Goal: Transaction & Acquisition: Purchase product/service

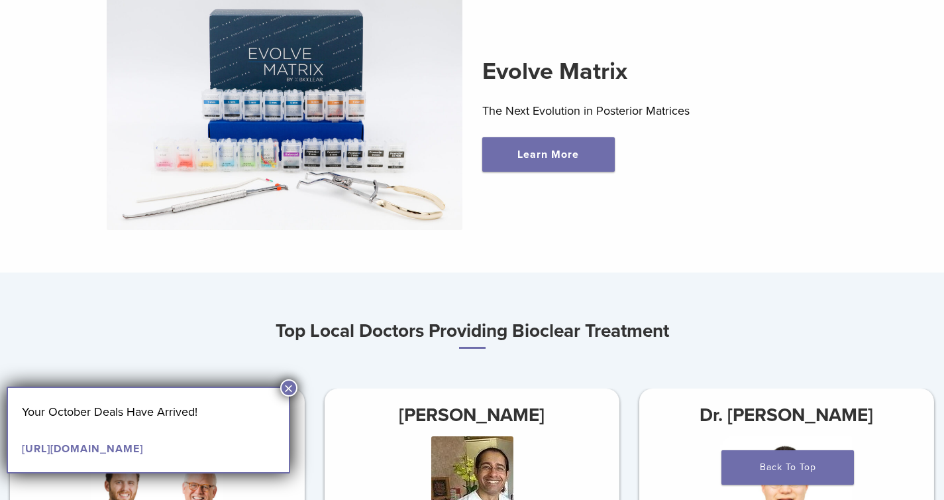
scroll to position [477, 0]
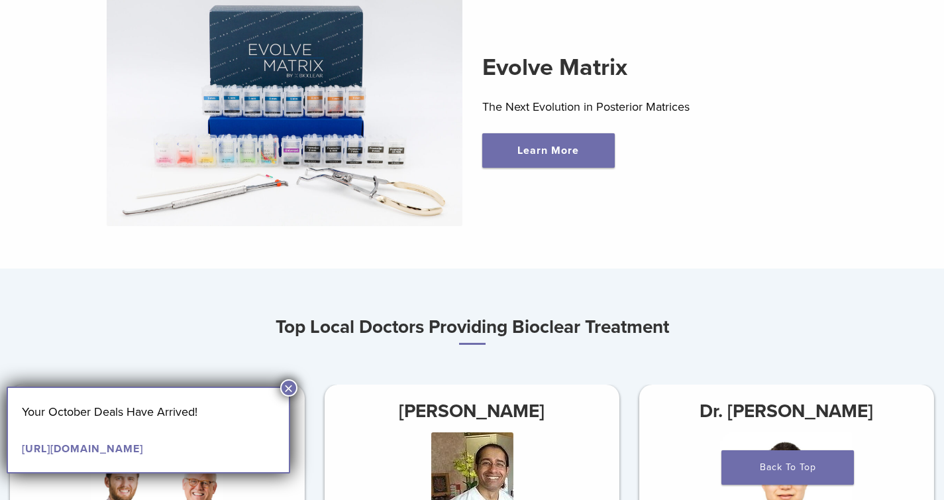
click at [291, 387] on button "×" at bounding box center [288, 387] width 17 height 17
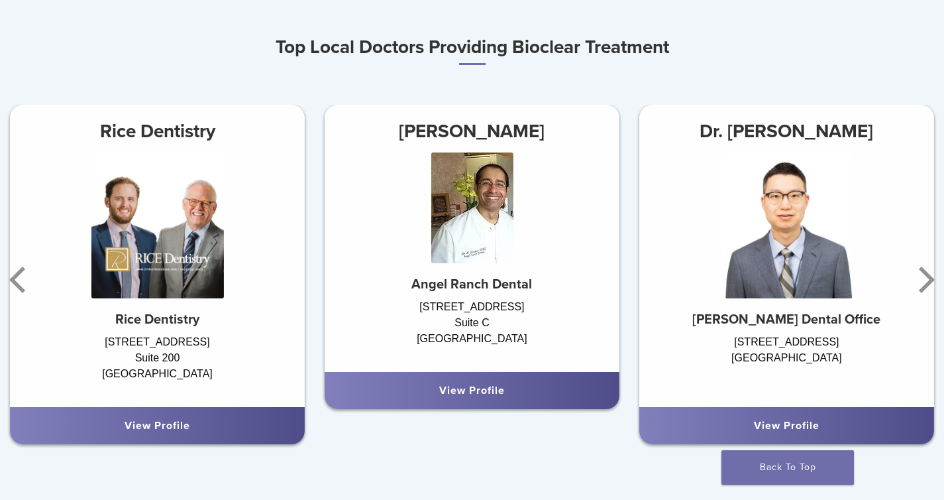
scroll to position [774, 0]
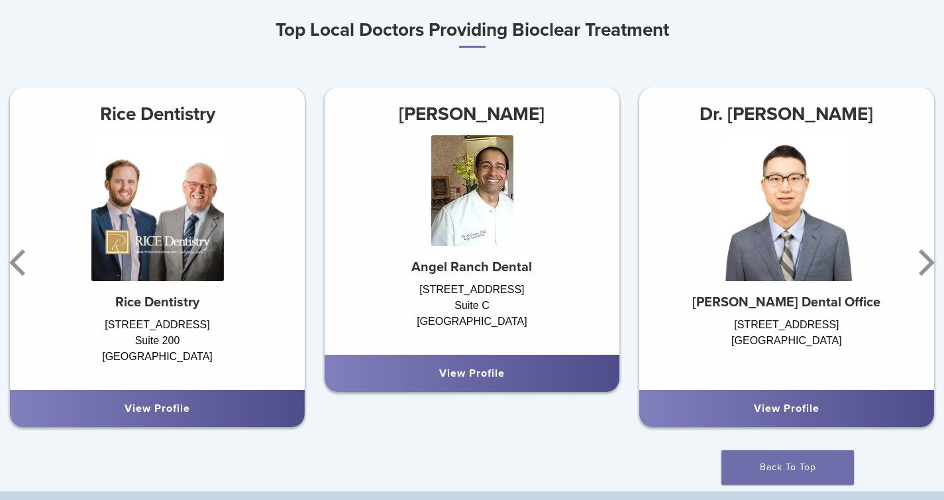
click at [753, 257] on img at bounding box center [786, 208] width 133 height 146
click at [779, 414] on link "View Profile" at bounding box center [787, 408] width 66 height 13
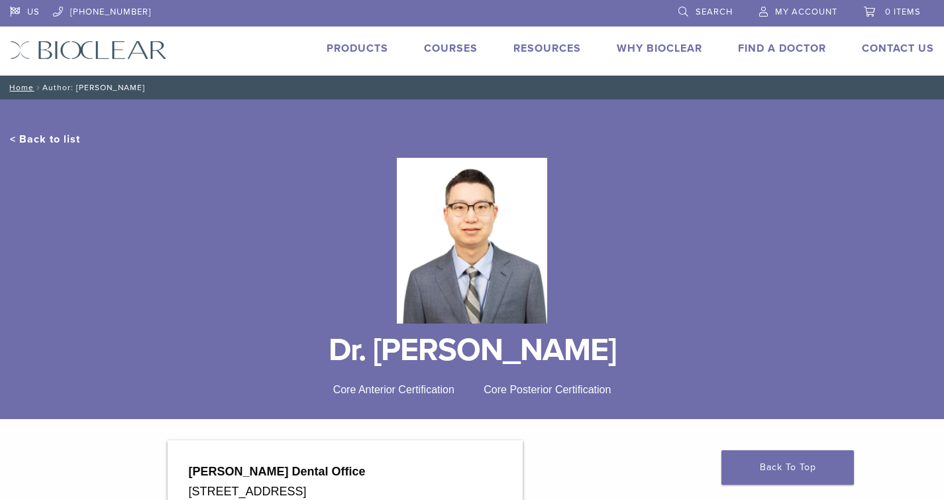
click at [366, 50] on link "Products" at bounding box center [358, 48] width 62 height 13
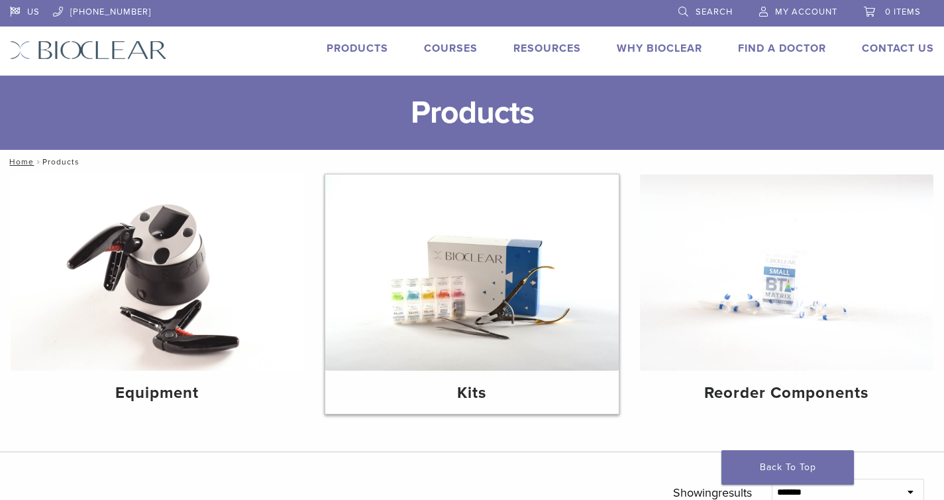
click at [514, 300] on img at bounding box center [472, 272] width 294 height 196
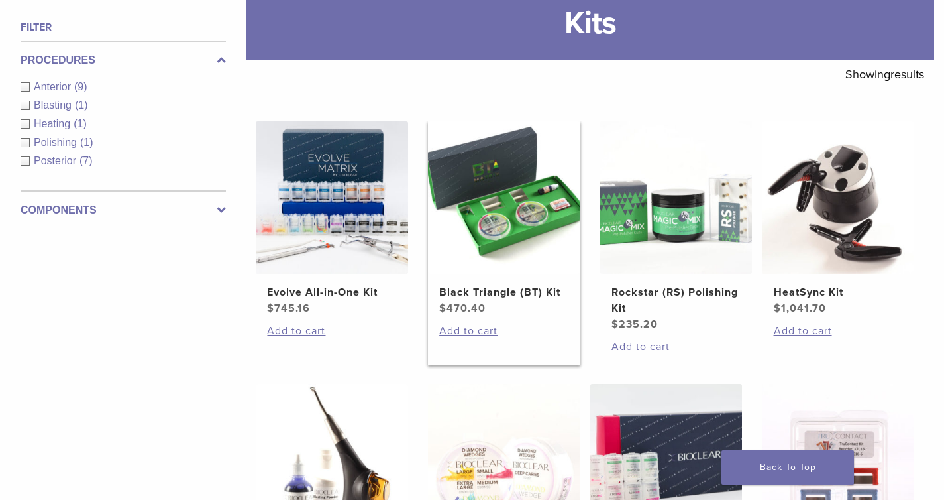
scroll to position [182, 0]
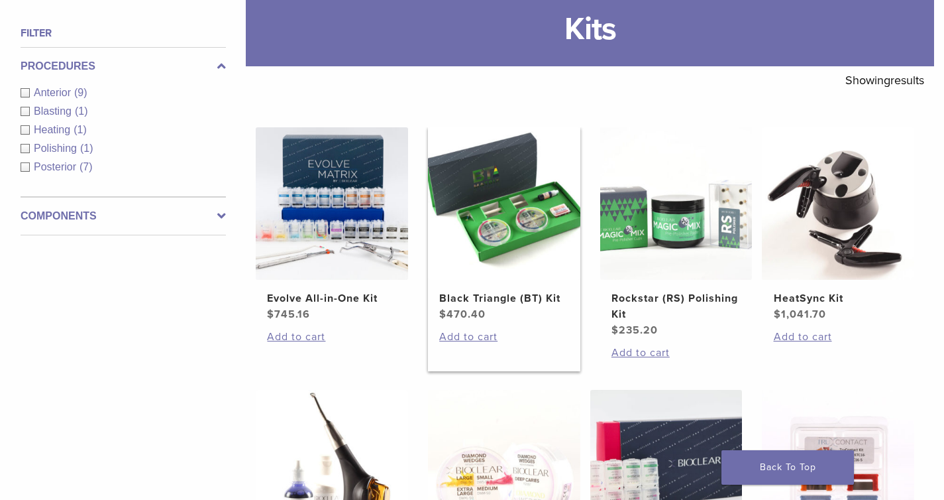
click at [522, 186] on img at bounding box center [504, 203] width 152 height 152
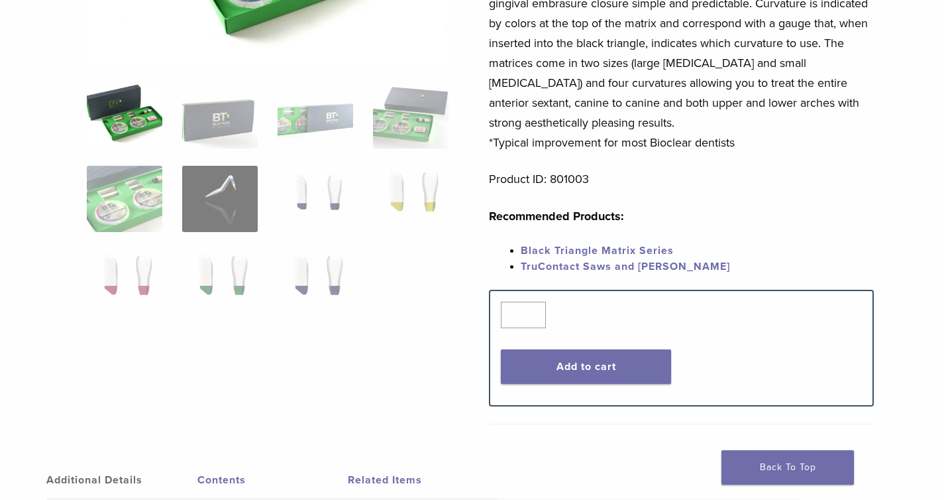
scroll to position [310, 0]
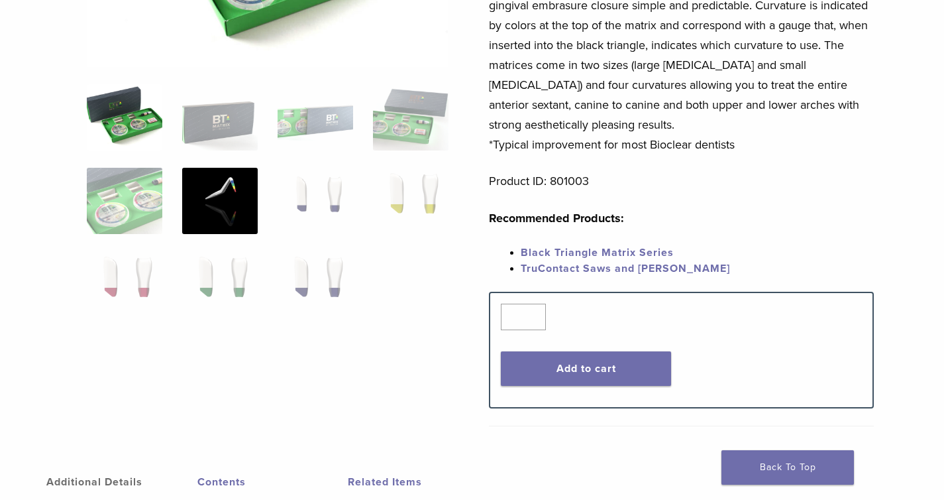
click at [237, 192] on img at bounding box center [220, 201] width 76 height 66
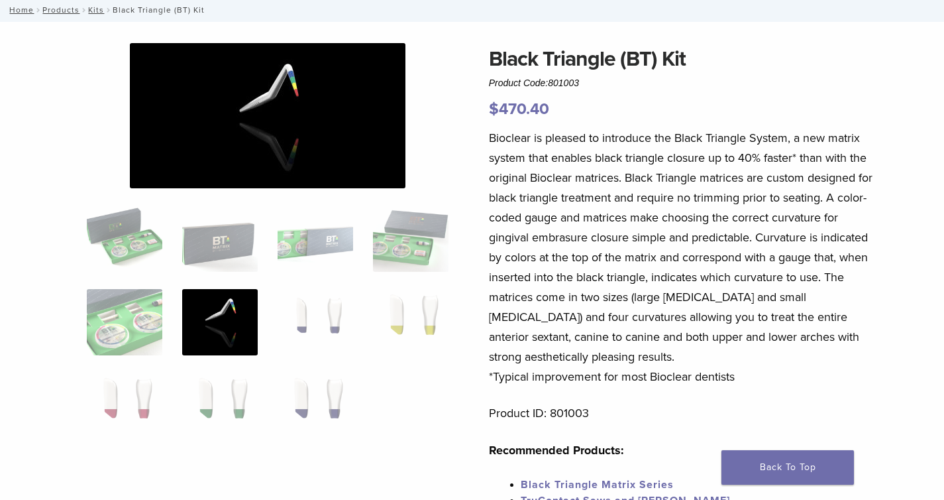
scroll to position [0, 0]
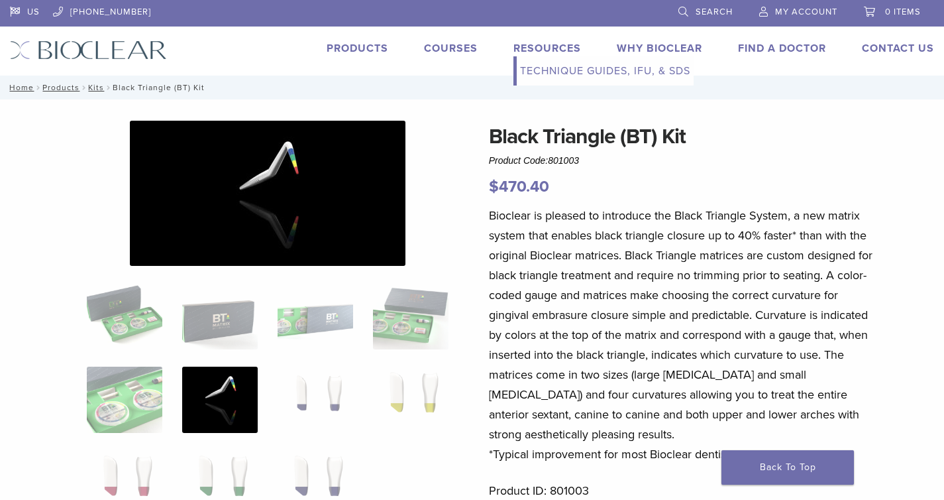
click at [545, 66] on link "Technique Guides, IFU, & SDS" at bounding box center [605, 70] width 177 height 29
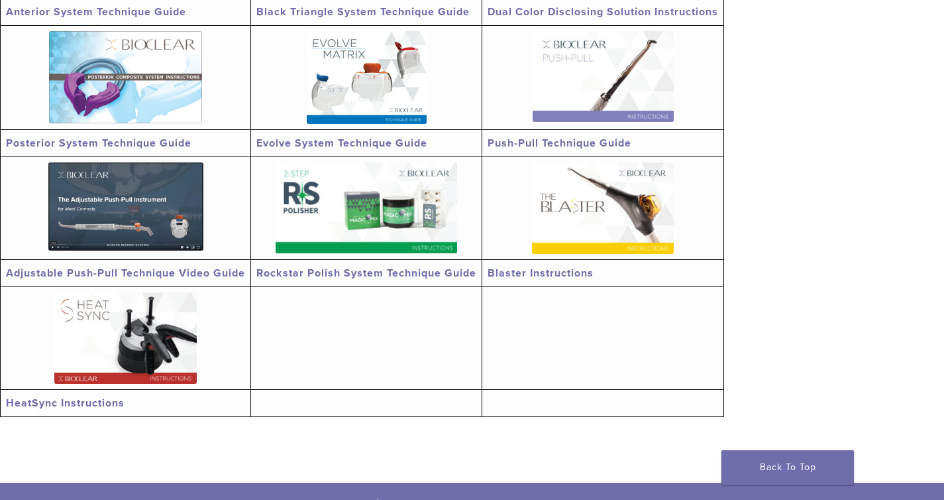
scroll to position [420, 0]
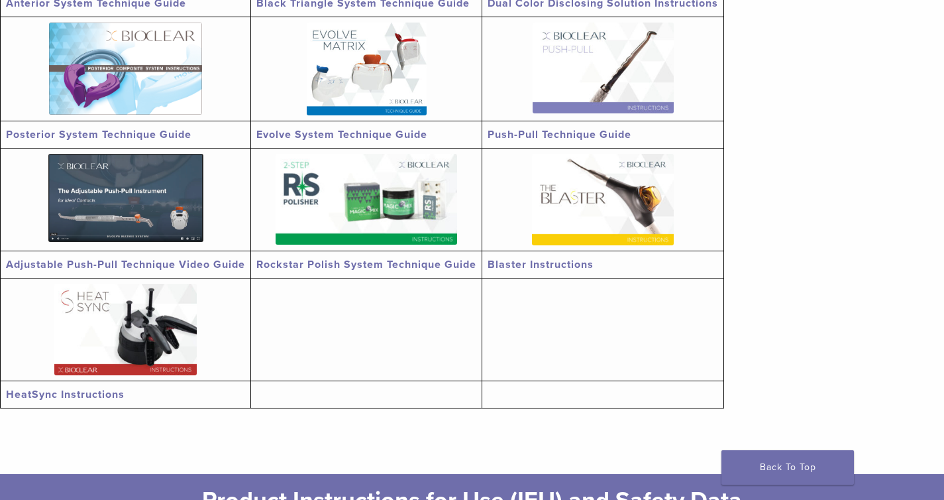
click at [138, 320] on img at bounding box center [125, 329] width 142 height 91
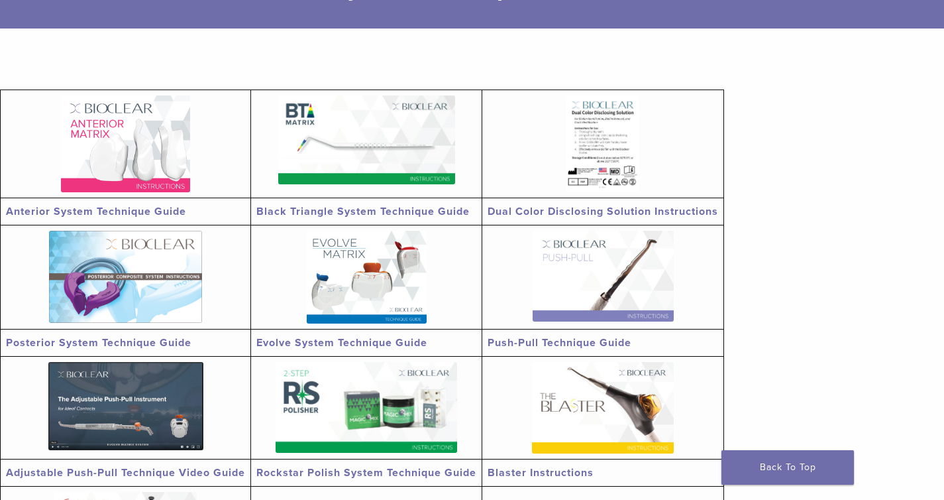
scroll to position [207, 0]
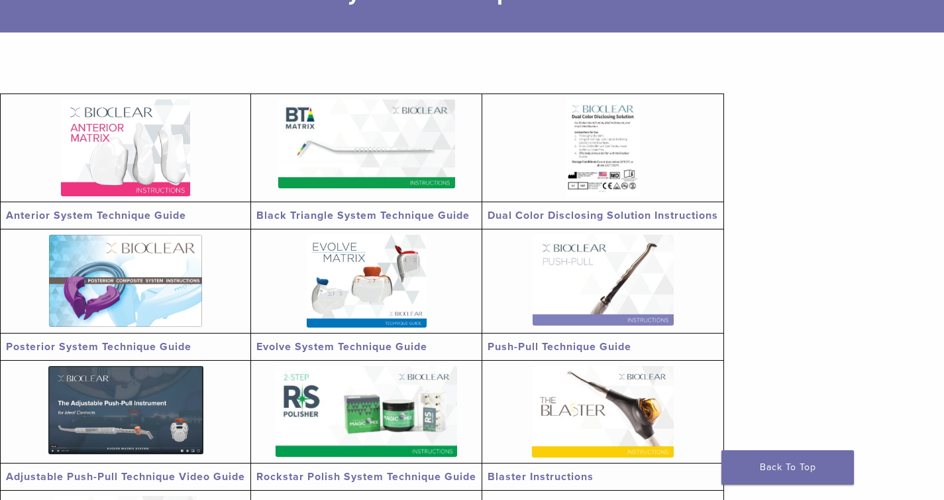
click at [153, 163] on img at bounding box center [125, 147] width 129 height 97
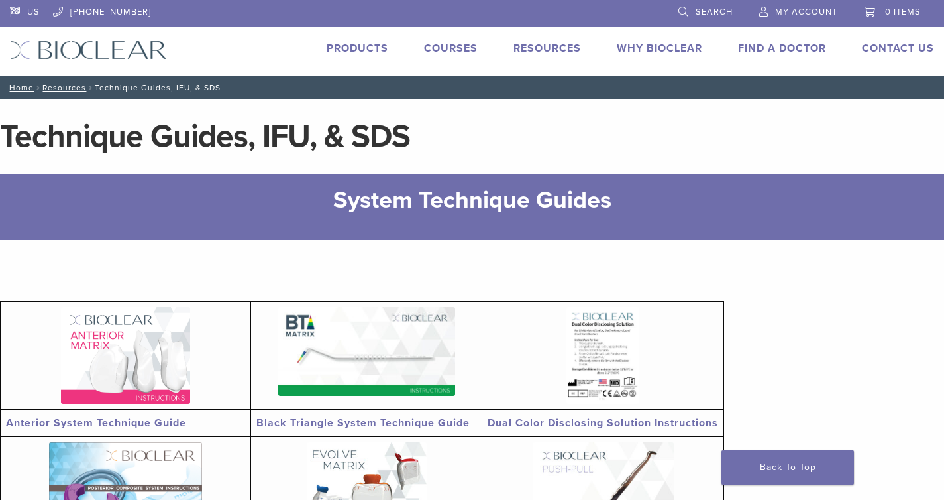
click at [356, 54] on link "Products" at bounding box center [358, 48] width 62 height 13
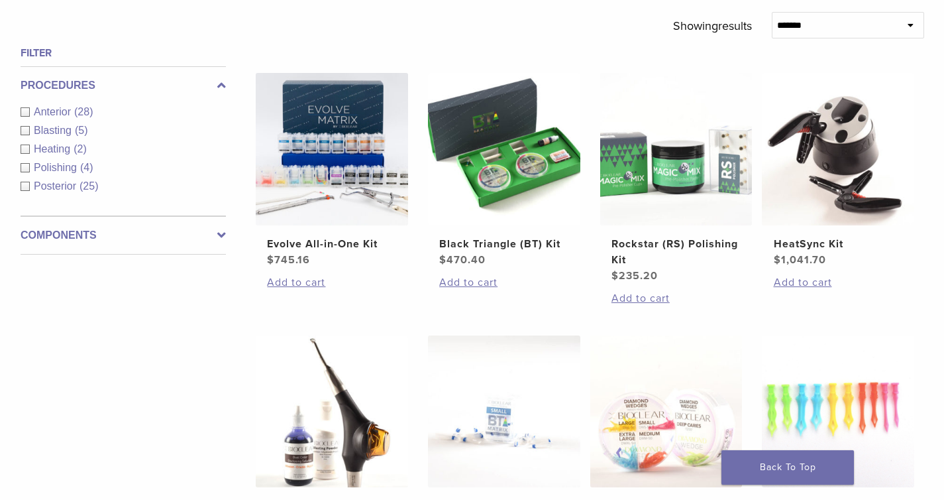
scroll to position [468, 0]
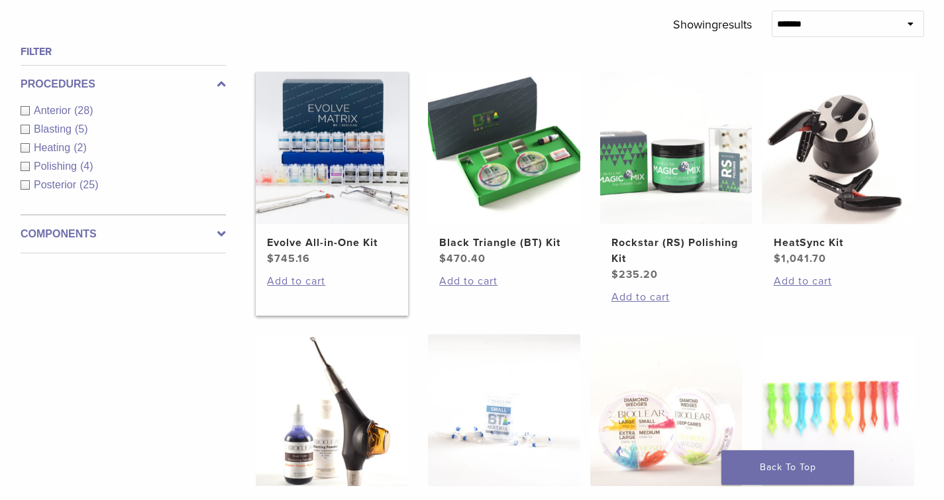
click at [326, 148] on img at bounding box center [332, 148] width 152 height 152
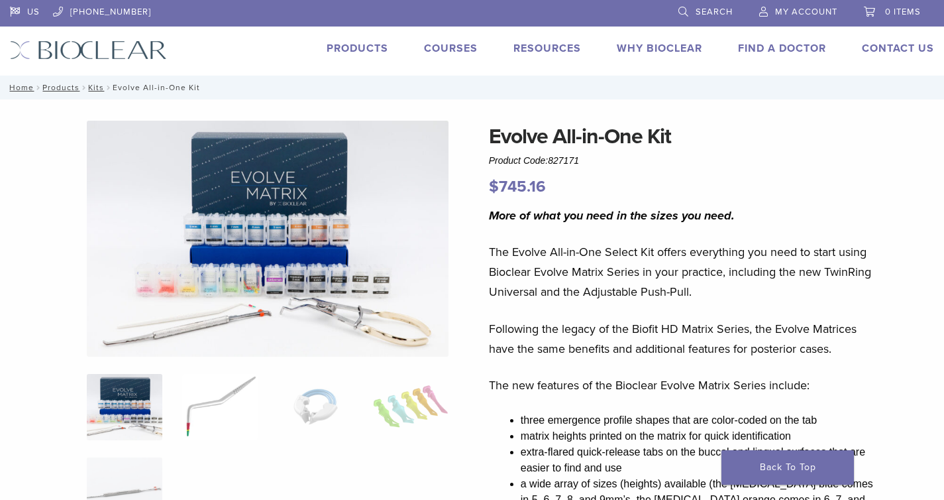
click at [246, 393] on img at bounding box center [220, 407] width 76 height 66
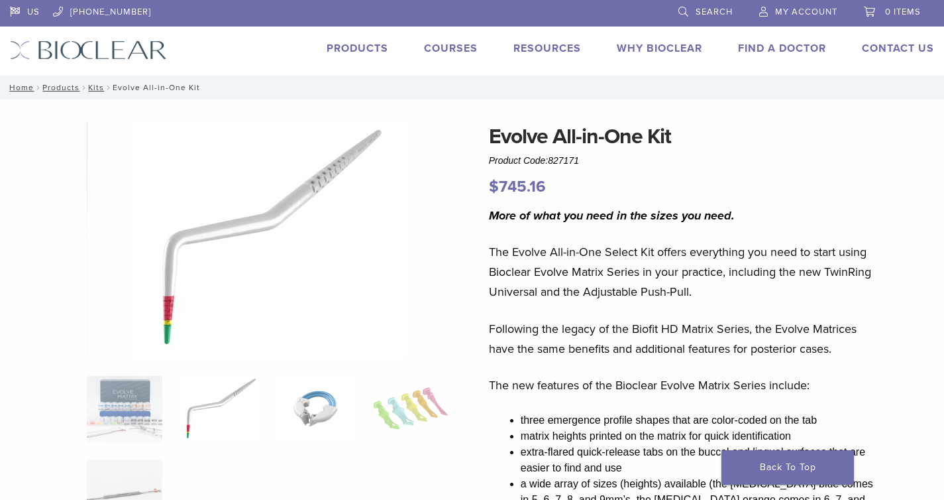
click at [306, 404] on img at bounding box center [316, 409] width 76 height 66
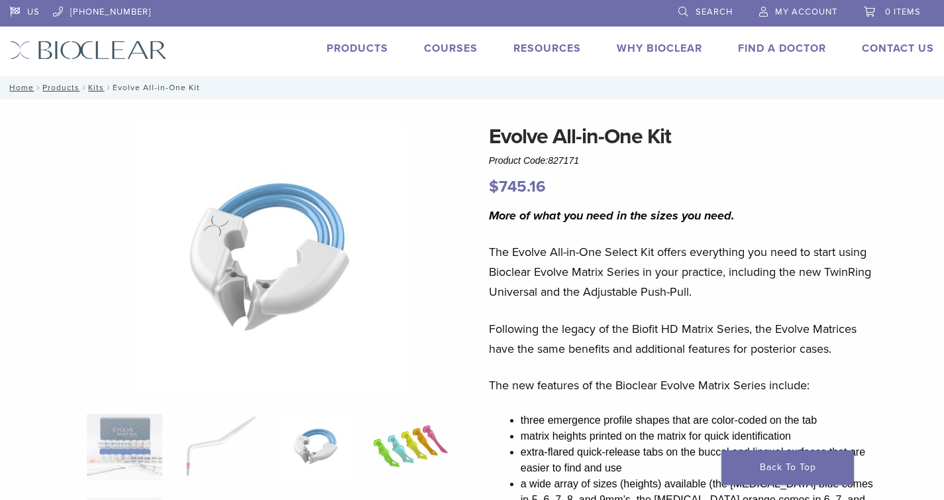
click at [406, 445] on img at bounding box center [411, 447] width 76 height 66
